Goal: Check status: Check status

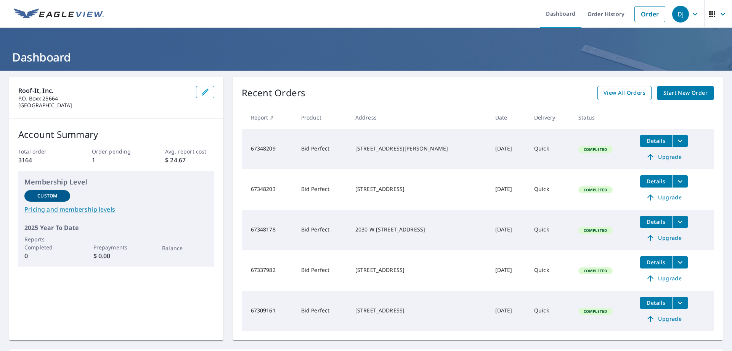
click at [612, 92] on span "View All Orders" at bounding box center [625, 93] width 42 height 10
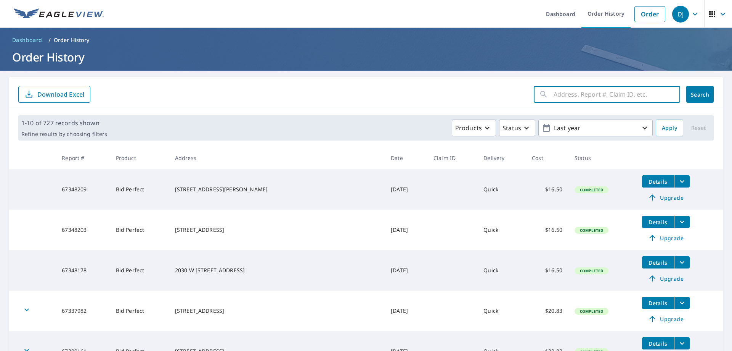
click at [555, 97] on input "text" at bounding box center [617, 94] width 127 height 21
click at [554, 95] on input "text" at bounding box center [617, 94] width 127 height 21
type input "7150 reindeer"
click button "Search" at bounding box center [700, 94] width 27 height 17
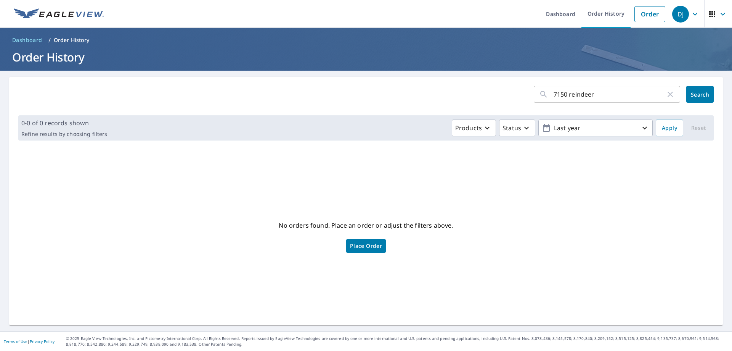
click at [602, 98] on input "7150 reindeer" at bounding box center [610, 94] width 112 height 21
click at [603, 98] on input "7150 reindeer" at bounding box center [610, 94] width 112 height 21
type input "7150"
click button "Search" at bounding box center [700, 94] width 27 height 17
click at [666, 98] on icon "button" at bounding box center [670, 94] width 9 height 9
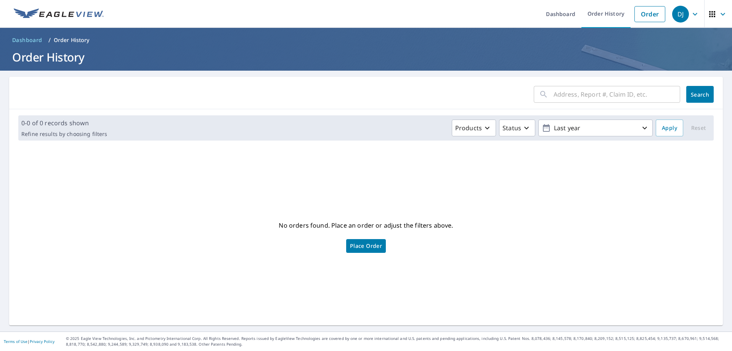
click at [696, 95] on span "Search" at bounding box center [700, 94] width 15 height 7
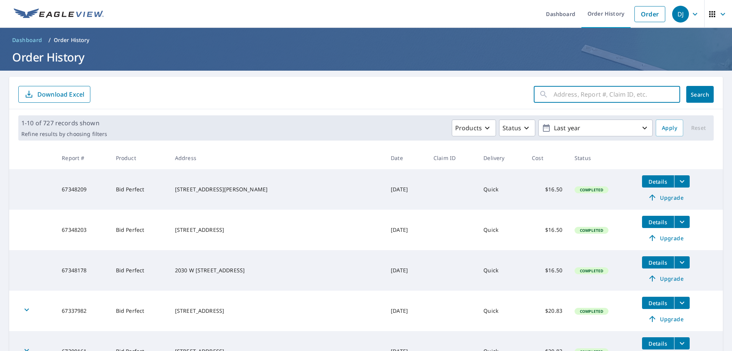
click at [559, 97] on input "text" at bounding box center [617, 94] width 127 height 21
type input "[STREET_ADDRESS]"
click button "Search" at bounding box center [700, 94] width 27 height 17
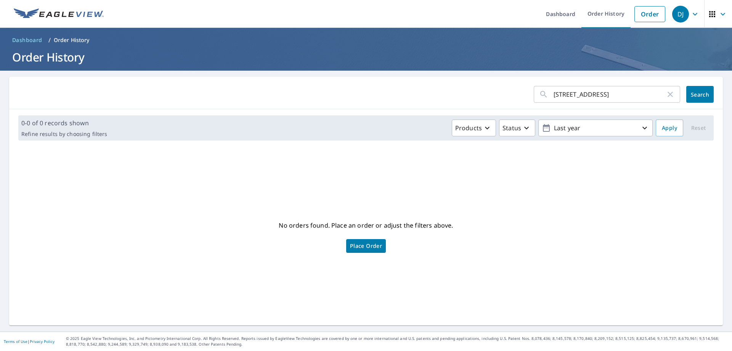
click at [666, 93] on icon "button" at bounding box center [670, 94] width 9 height 9
